Goal: Task Accomplishment & Management: Use online tool/utility

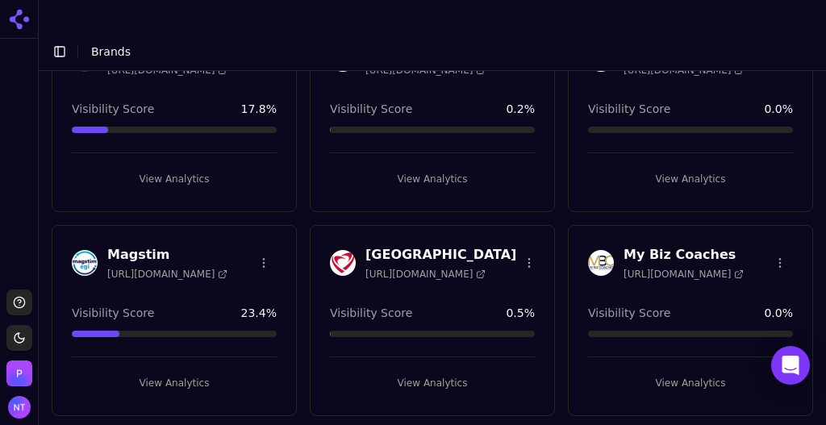
scroll to position [1944, 0]
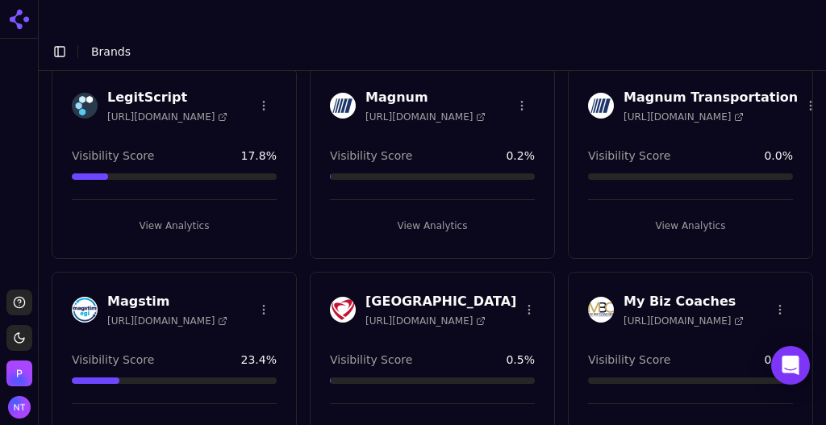
click at [424, 417] on button "View Analytics" at bounding box center [432, 430] width 205 height 26
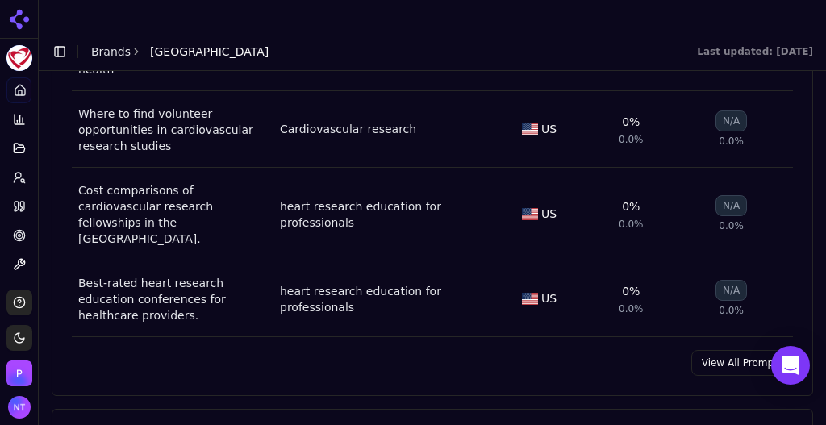
scroll to position [1503, 0]
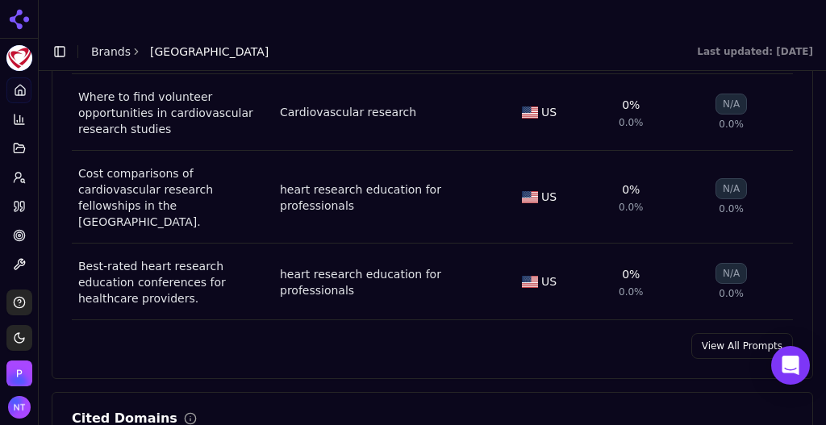
click at [757, 333] on link "View All Prompts" at bounding box center [743, 346] width 102 height 26
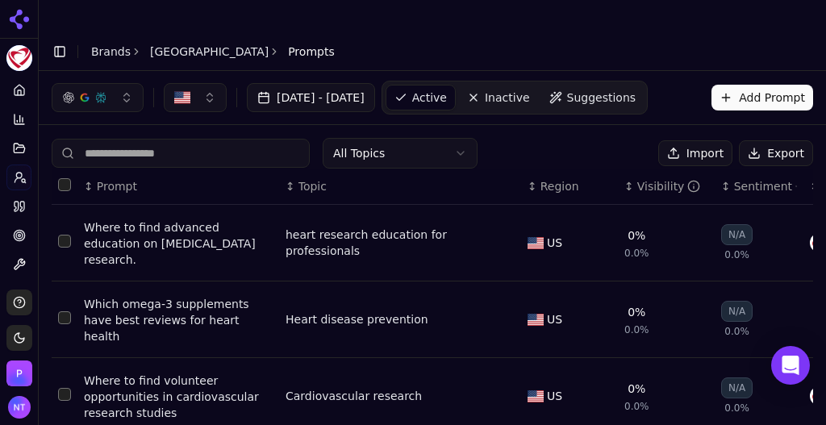
click at [756, 140] on button "Export" at bounding box center [776, 153] width 74 height 26
click at [257, 44] on link "[GEOGRAPHIC_DATA]" at bounding box center [209, 52] width 119 height 16
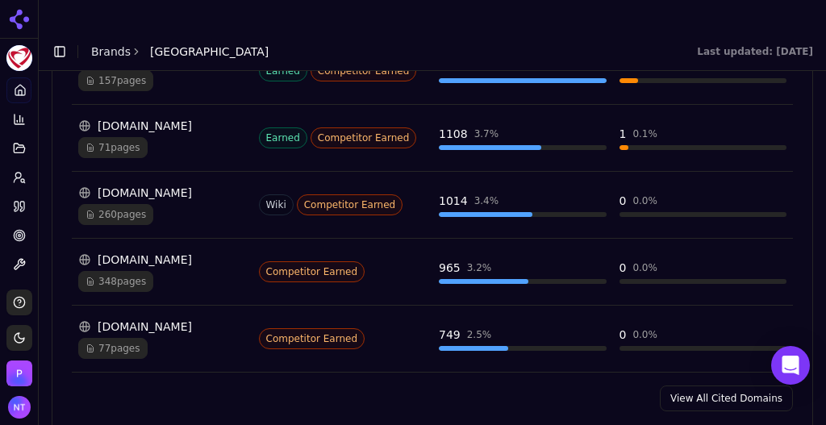
scroll to position [1979, 0]
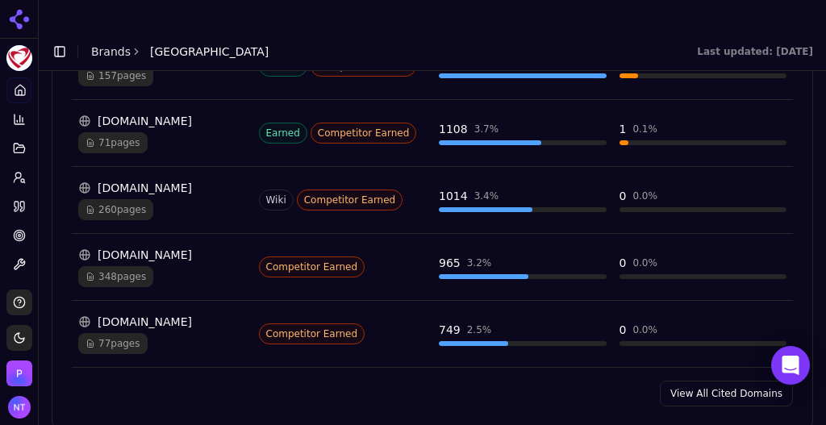
click at [723, 381] on link "View All Cited Domains" at bounding box center [726, 394] width 133 height 26
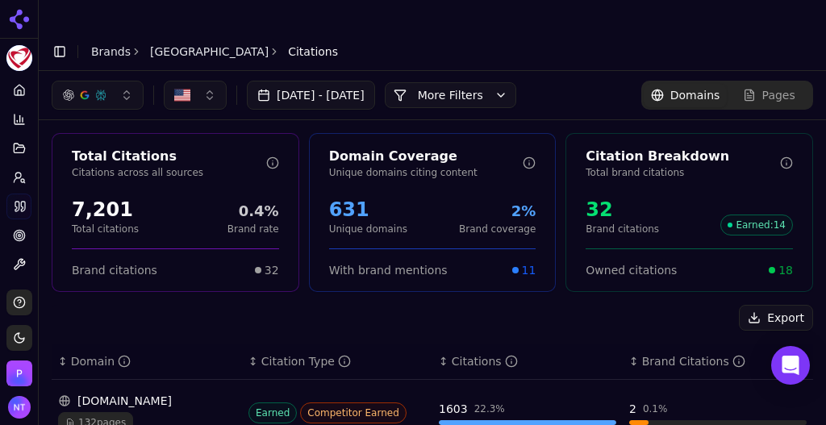
click at [375, 81] on button "[DATE] - [DATE]" at bounding box center [311, 95] width 128 height 29
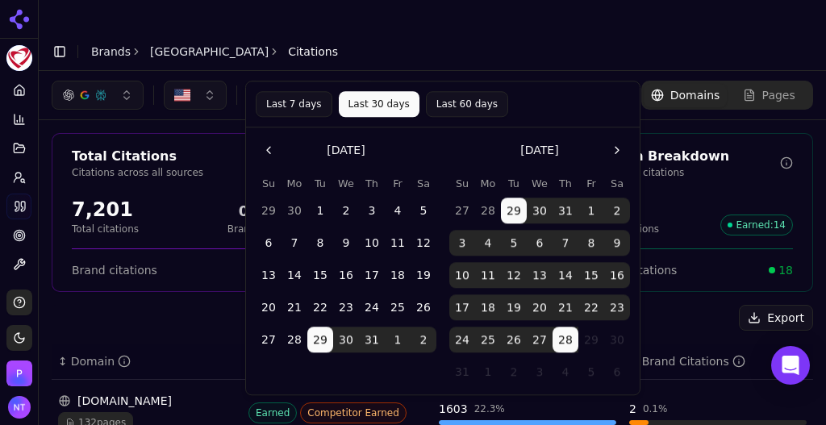
click at [465, 82] on button "More Filters" at bounding box center [451, 95] width 132 height 26
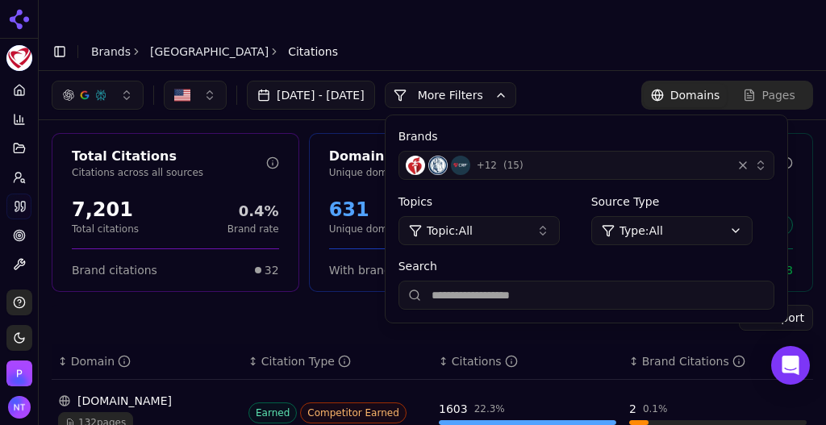
click at [524, 159] on span "( 15 )" at bounding box center [514, 165] width 20 height 13
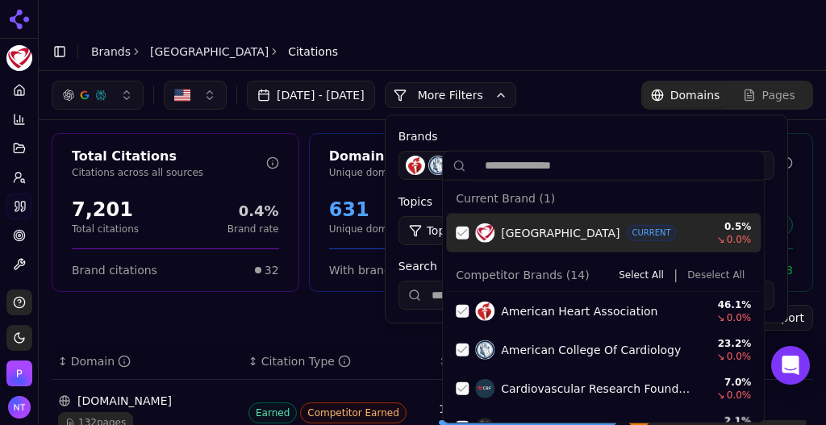
click at [496, 231] on div "[GEOGRAPHIC_DATA] CURRENT" at bounding box center [585, 233] width 221 height 19
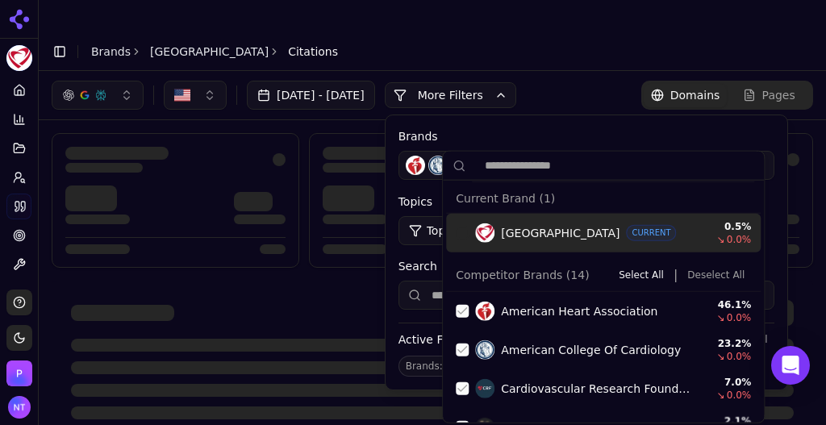
click at [705, 276] on button "Deselect All" at bounding box center [716, 275] width 70 height 19
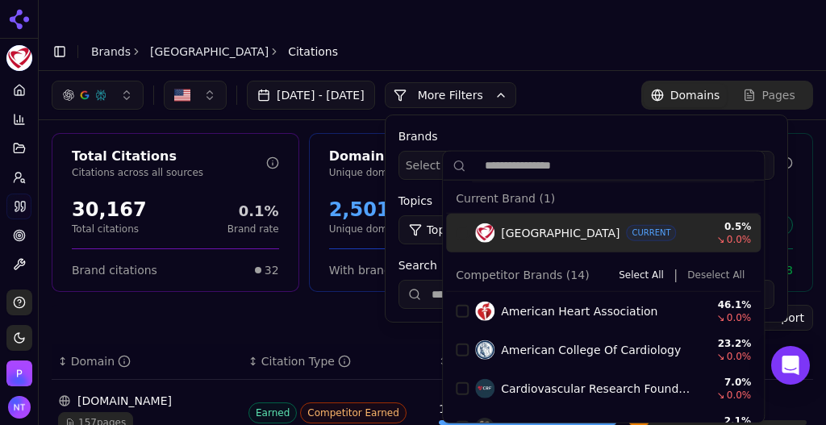
click at [595, 115] on div "Brands Select brands... Topics Topic: All Source Type Type: All Search" at bounding box center [587, 218] width 402 height 207
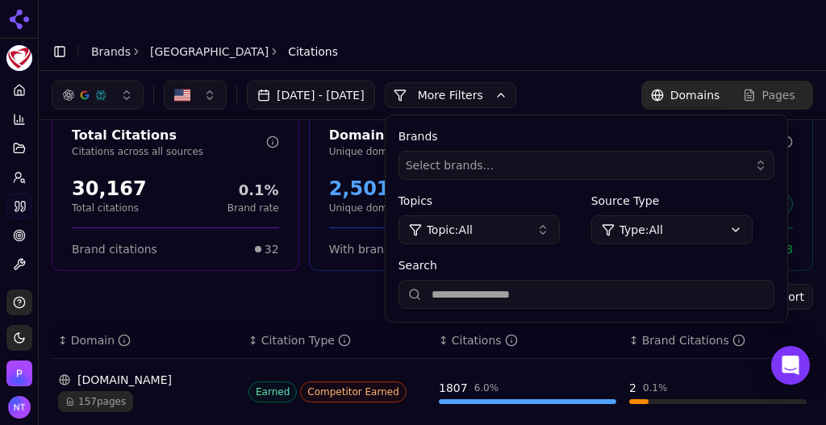
scroll to position [15, 0]
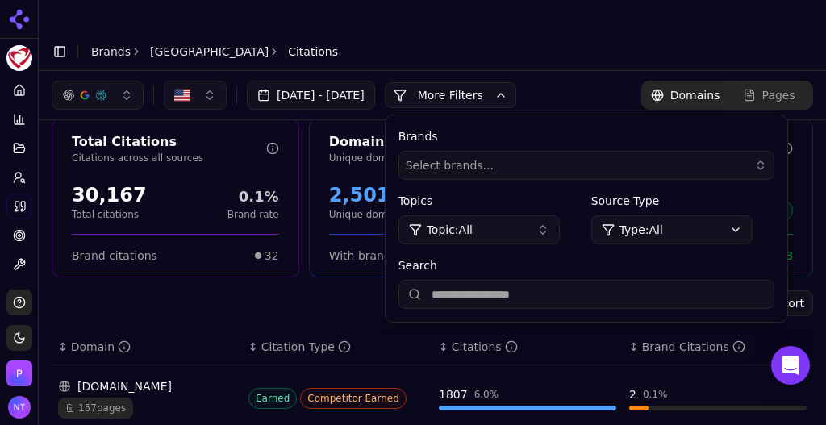
click at [499, 82] on button "More Filters" at bounding box center [451, 95] width 132 height 26
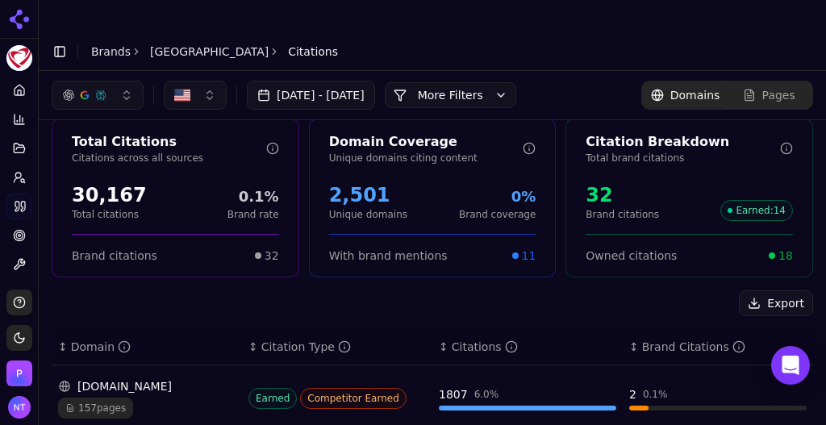
click at [780, 291] on button "Export" at bounding box center [776, 304] width 74 height 26
